Goal: Task Accomplishment & Management: Manage account settings

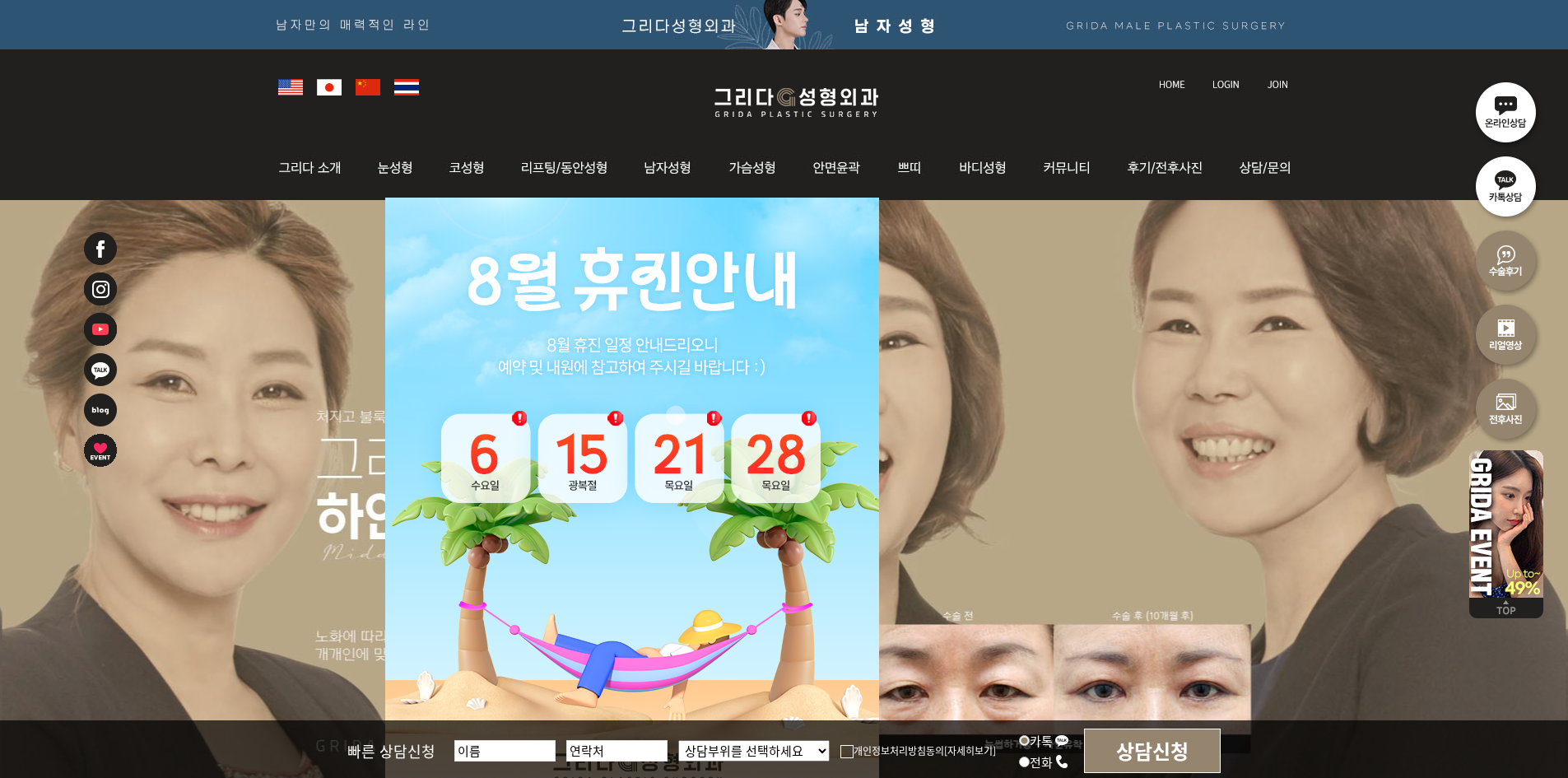
click at [1235, 85] on img at bounding box center [1225, 84] width 27 height 9
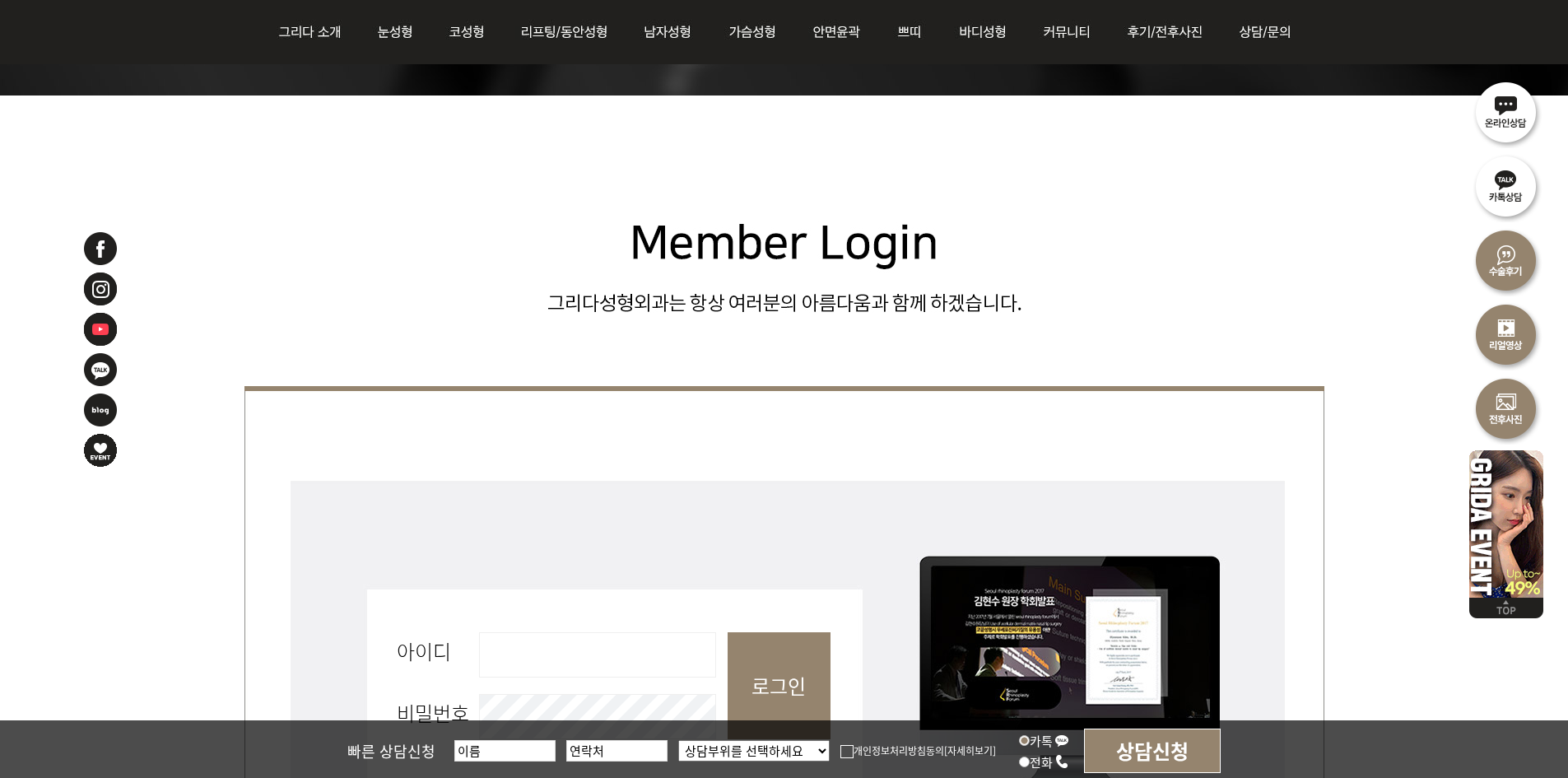
scroll to position [412, 0]
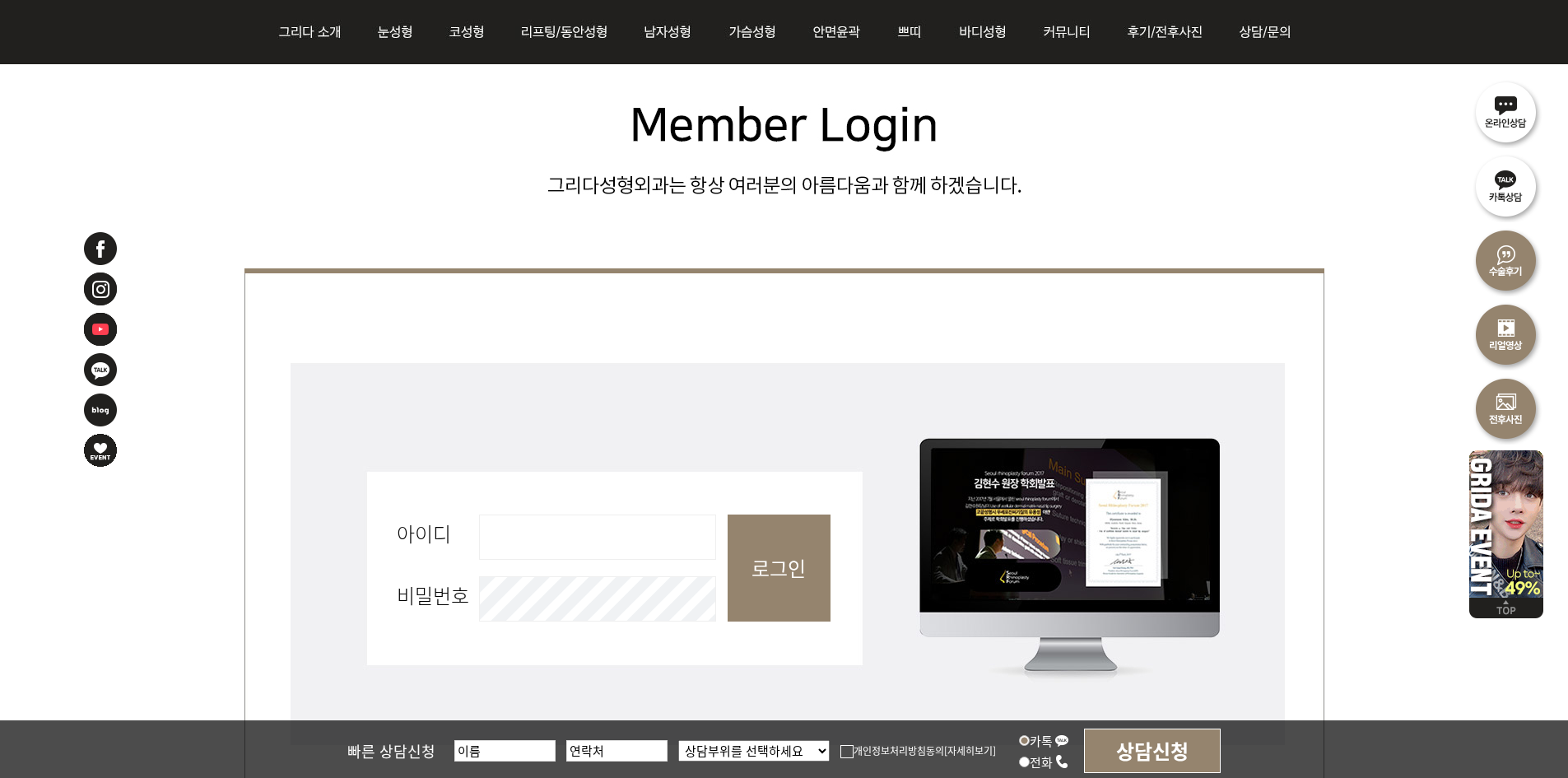
click at [650, 538] on input "아이디 필수" at bounding box center [598, 537] width 237 height 45
type input "admin"
click at [813, 552] on input "로그인" at bounding box center [779, 568] width 103 height 107
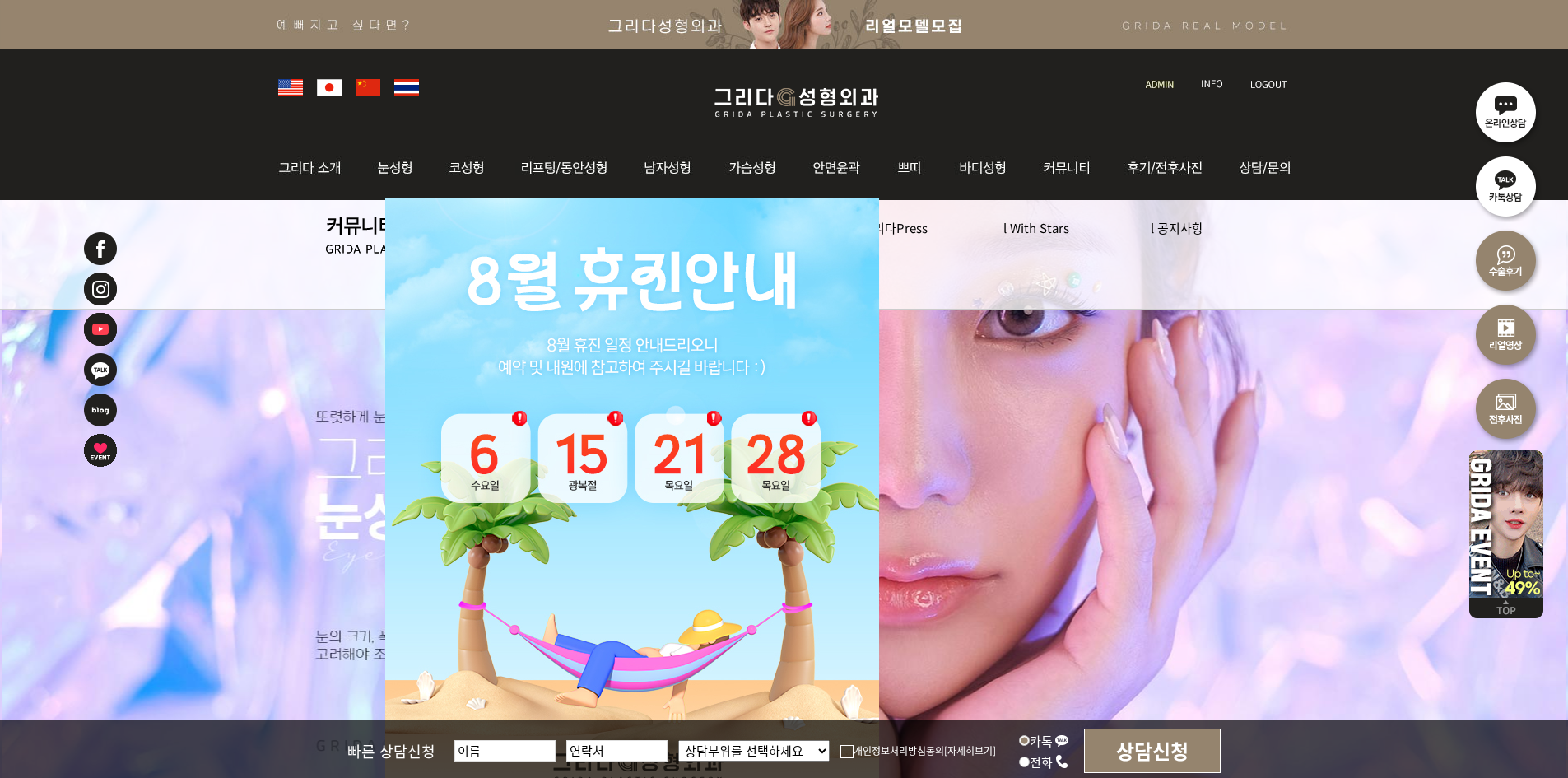
click at [1151, 75] on link at bounding box center [1160, 69] width 47 height 23
